Goal: Transaction & Acquisition: Purchase product/service

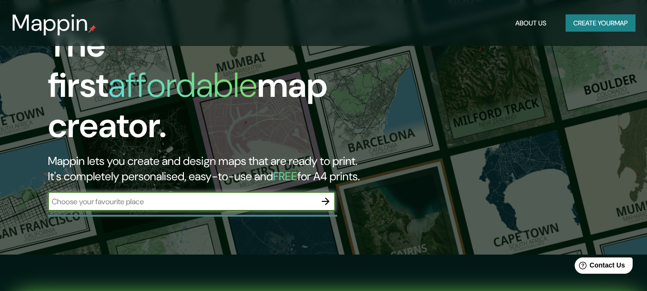
scroll to position [96, 0]
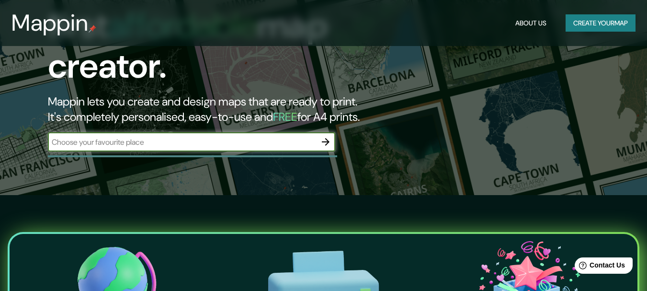
click at [295, 136] on input "text" at bounding box center [182, 141] width 268 height 11
click at [209, 132] on div "av de las ​" at bounding box center [191, 141] width 287 height 19
type input "av de los compositores"
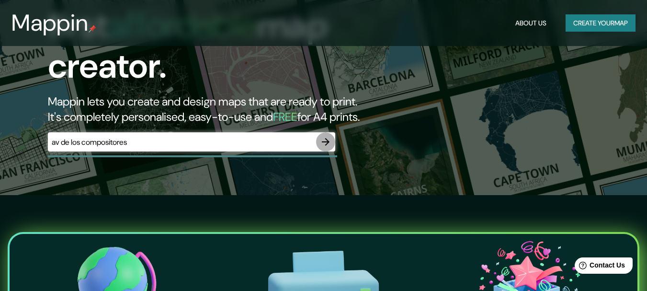
click at [318, 134] on button "button" at bounding box center [325, 141] width 19 height 19
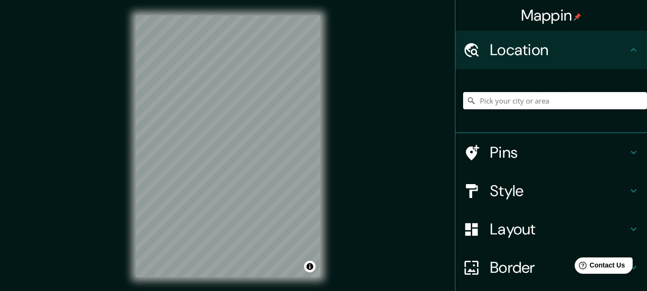
click at [510, 98] on input "Pick your city or area" at bounding box center [555, 100] width 184 height 17
paste input "[GEOGRAPHIC_DATA], [GEOGRAPHIC_DATA], [GEOGRAPHIC_DATA]"
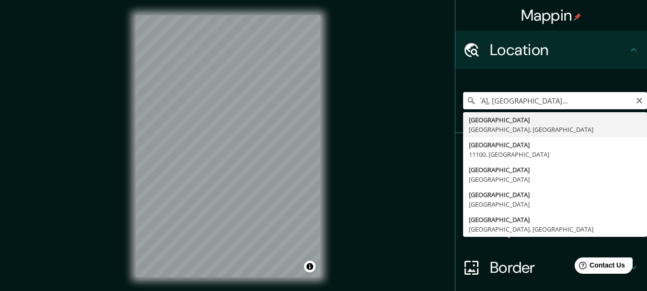
type input "[GEOGRAPHIC_DATA], [GEOGRAPHIC_DATA], [GEOGRAPHIC_DATA]"
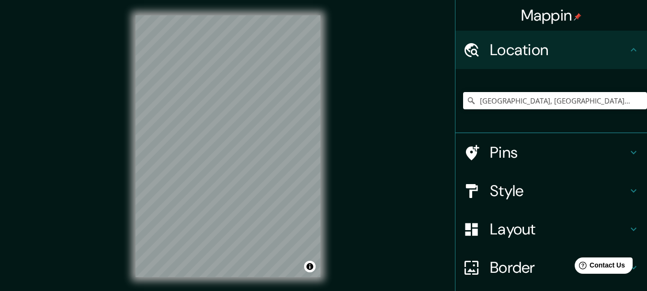
click at [569, 192] on h4 "Style" at bounding box center [559, 190] width 138 height 19
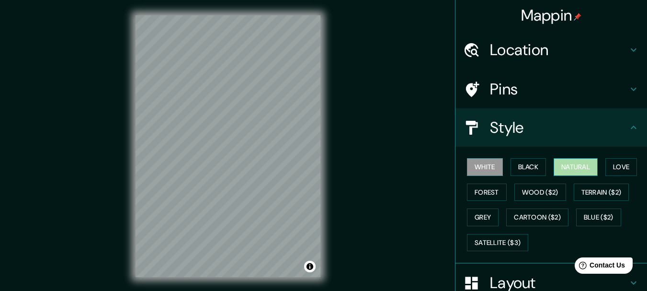
click at [576, 166] on button "Natural" at bounding box center [575, 167] width 44 height 18
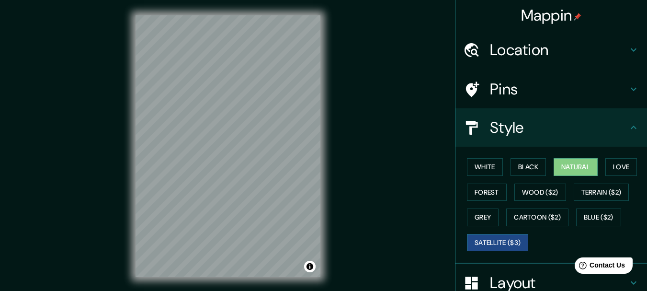
click at [499, 239] on button "Satellite ($3)" at bounding box center [497, 243] width 61 height 18
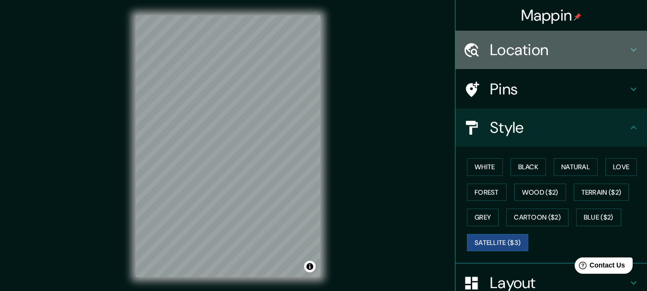
click at [526, 59] on h4 "Location" at bounding box center [559, 49] width 138 height 19
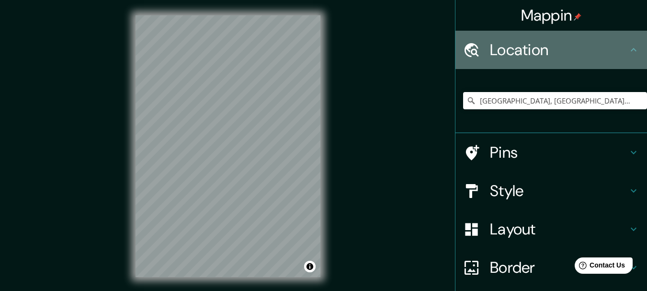
click at [526, 59] on h4 "Location" at bounding box center [559, 49] width 138 height 19
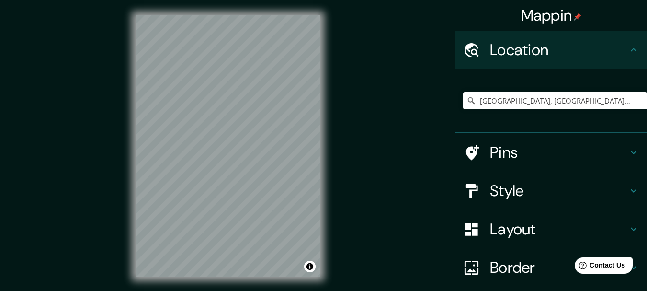
click at [569, 43] on h4 "Location" at bounding box center [559, 49] width 138 height 19
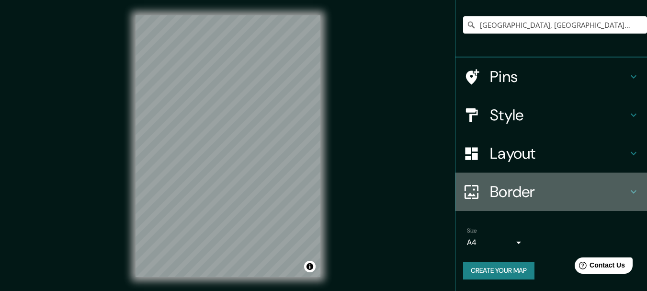
click at [537, 192] on h4 "Border" at bounding box center [559, 191] width 138 height 19
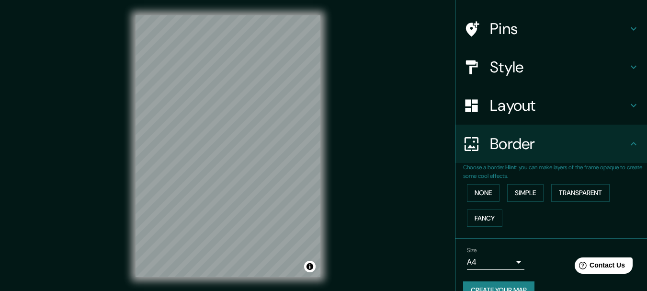
click at [552, 140] on h4 "Border" at bounding box center [559, 143] width 138 height 19
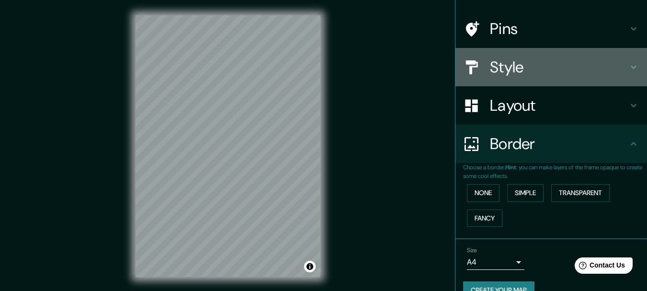
click at [549, 64] on h4 "Style" at bounding box center [559, 66] width 138 height 19
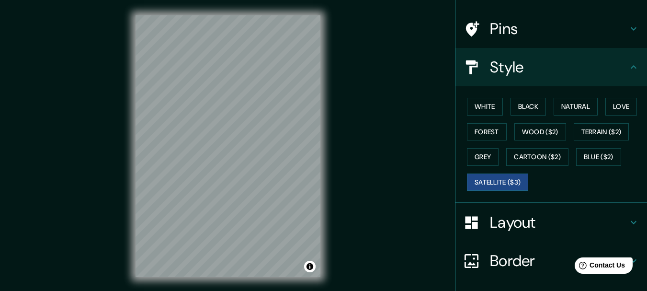
click at [549, 64] on h4 "Style" at bounding box center [559, 66] width 138 height 19
click at [560, 213] on h4 "Layout" at bounding box center [559, 222] width 138 height 19
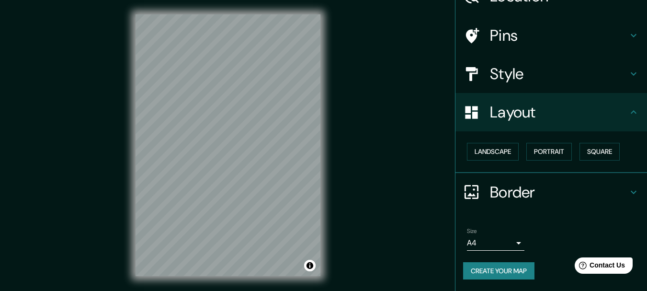
scroll to position [17, 0]
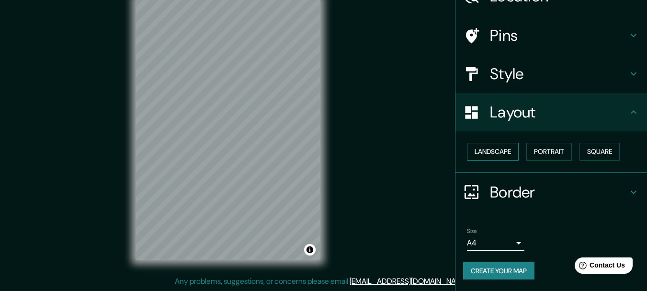
click at [495, 155] on button "Landscape" at bounding box center [493, 152] width 52 height 18
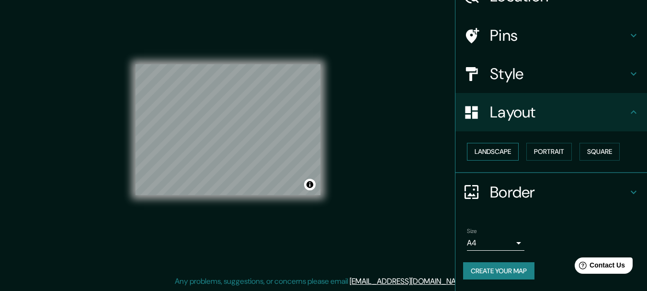
click at [493, 154] on button "Landscape" at bounding box center [493, 152] width 52 height 18
click at [541, 151] on button "Portrait" at bounding box center [548, 152] width 45 height 18
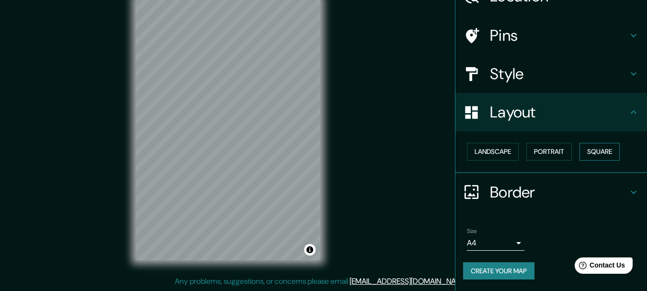
click at [595, 152] on button "Square" at bounding box center [599, 152] width 40 height 18
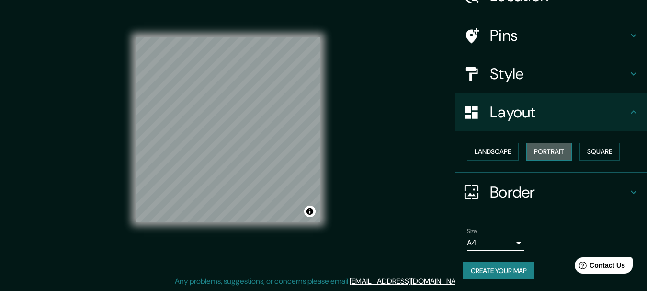
click at [555, 159] on button "Portrait" at bounding box center [548, 152] width 45 height 18
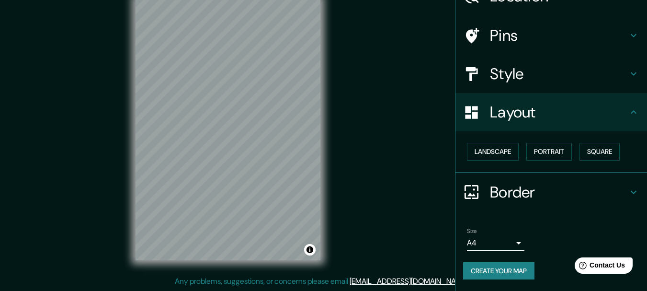
click at [509, 244] on body "Mappin Location [GEOGRAPHIC_DATA], [GEOGRAPHIC_DATA], [GEOGRAPHIC_DATA] Pins St…" at bounding box center [323, 128] width 647 height 291
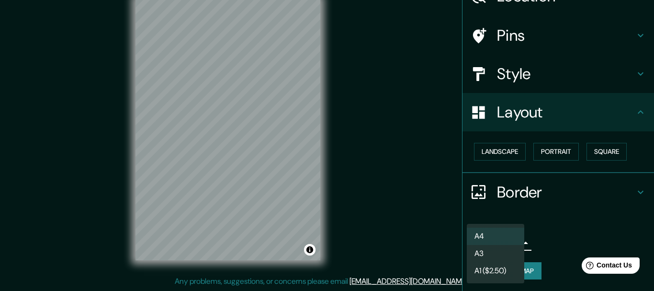
click at [547, 243] on div at bounding box center [327, 145] width 654 height 291
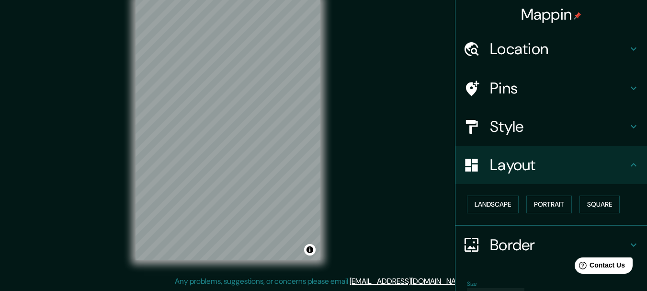
scroll to position [0, 0]
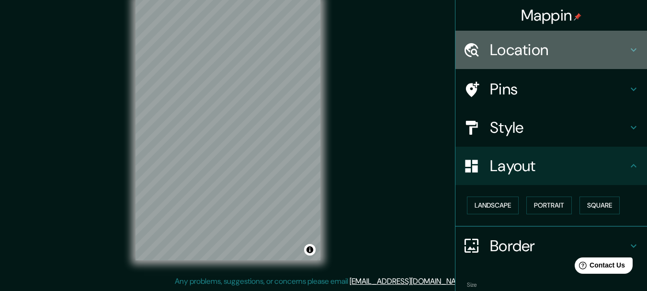
click at [514, 52] on h4 "Location" at bounding box center [559, 49] width 138 height 19
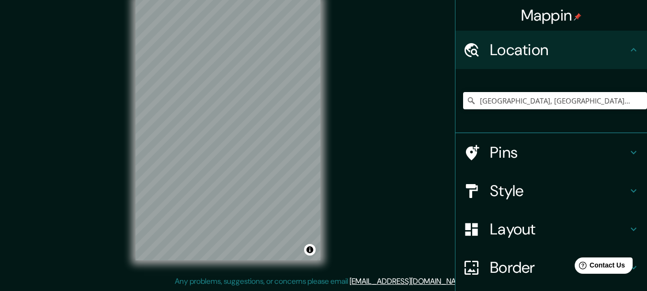
click at [515, 54] on h4 "Location" at bounding box center [559, 49] width 138 height 19
click at [537, 157] on h4 "Pins" at bounding box center [559, 152] width 138 height 19
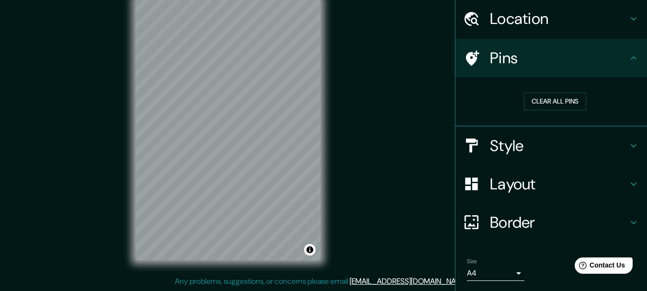
scroll to position [48, 0]
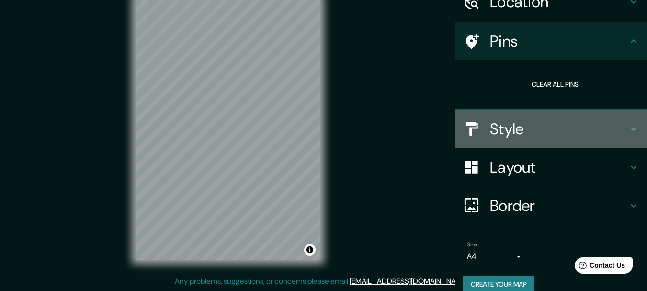
click at [533, 130] on h4 "Style" at bounding box center [559, 128] width 138 height 19
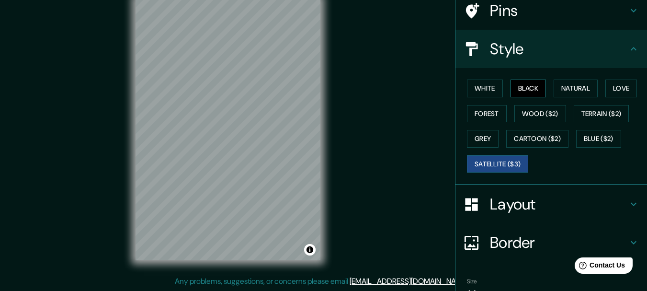
scroll to position [96, 0]
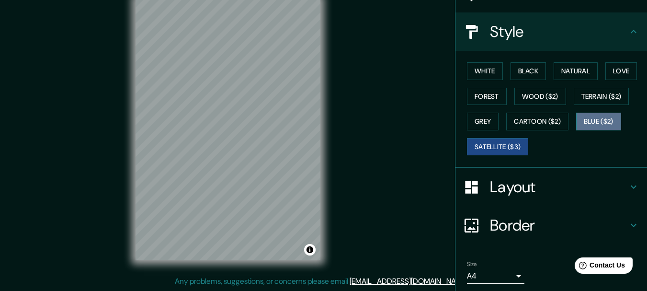
click at [576, 121] on button "Blue ($2)" at bounding box center [598, 122] width 45 height 18
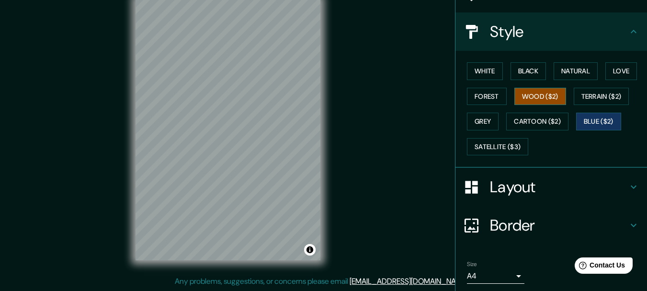
click at [538, 100] on button "Wood ($2)" at bounding box center [540, 97] width 52 height 18
click at [476, 127] on button "Grey" at bounding box center [483, 122] width 32 height 18
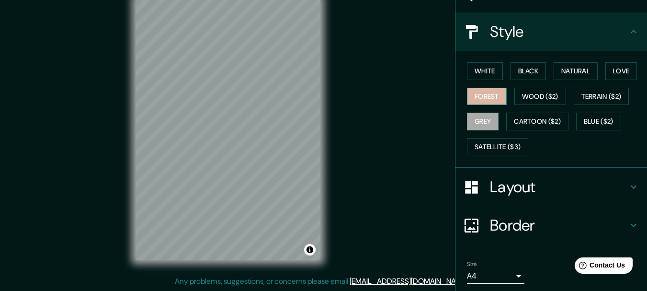
click at [472, 97] on button "Forest" at bounding box center [487, 97] width 40 height 18
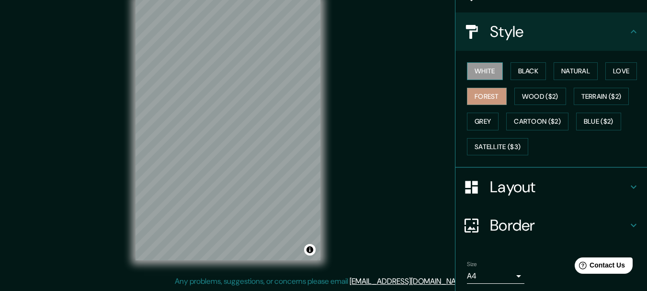
click at [479, 72] on button "White" at bounding box center [485, 71] width 36 height 18
click at [536, 67] on button "Black" at bounding box center [528, 71] width 36 height 18
